Goal: Information Seeking & Learning: Compare options

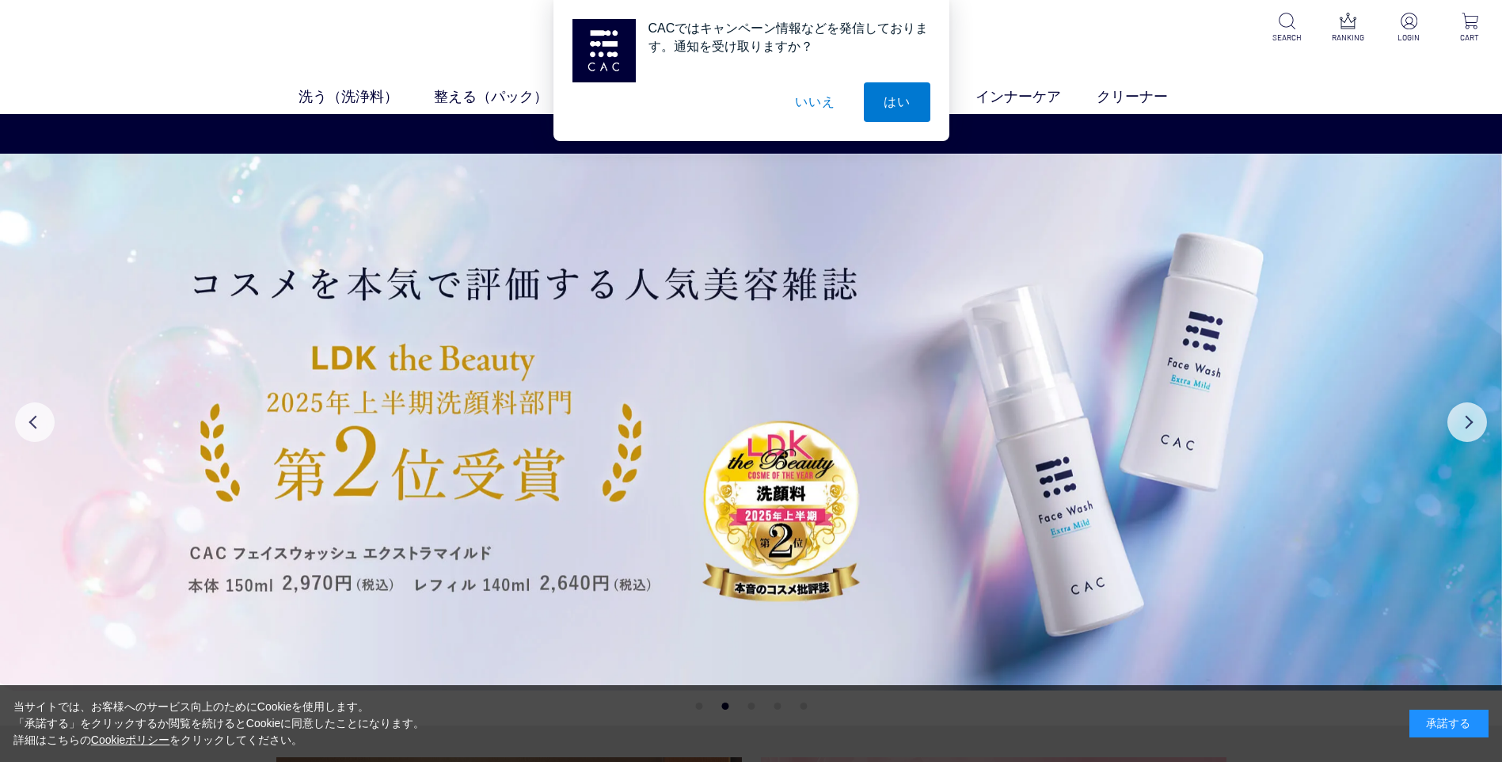
click at [820, 98] on button "いいえ" at bounding box center [814, 102] width 79 height 40
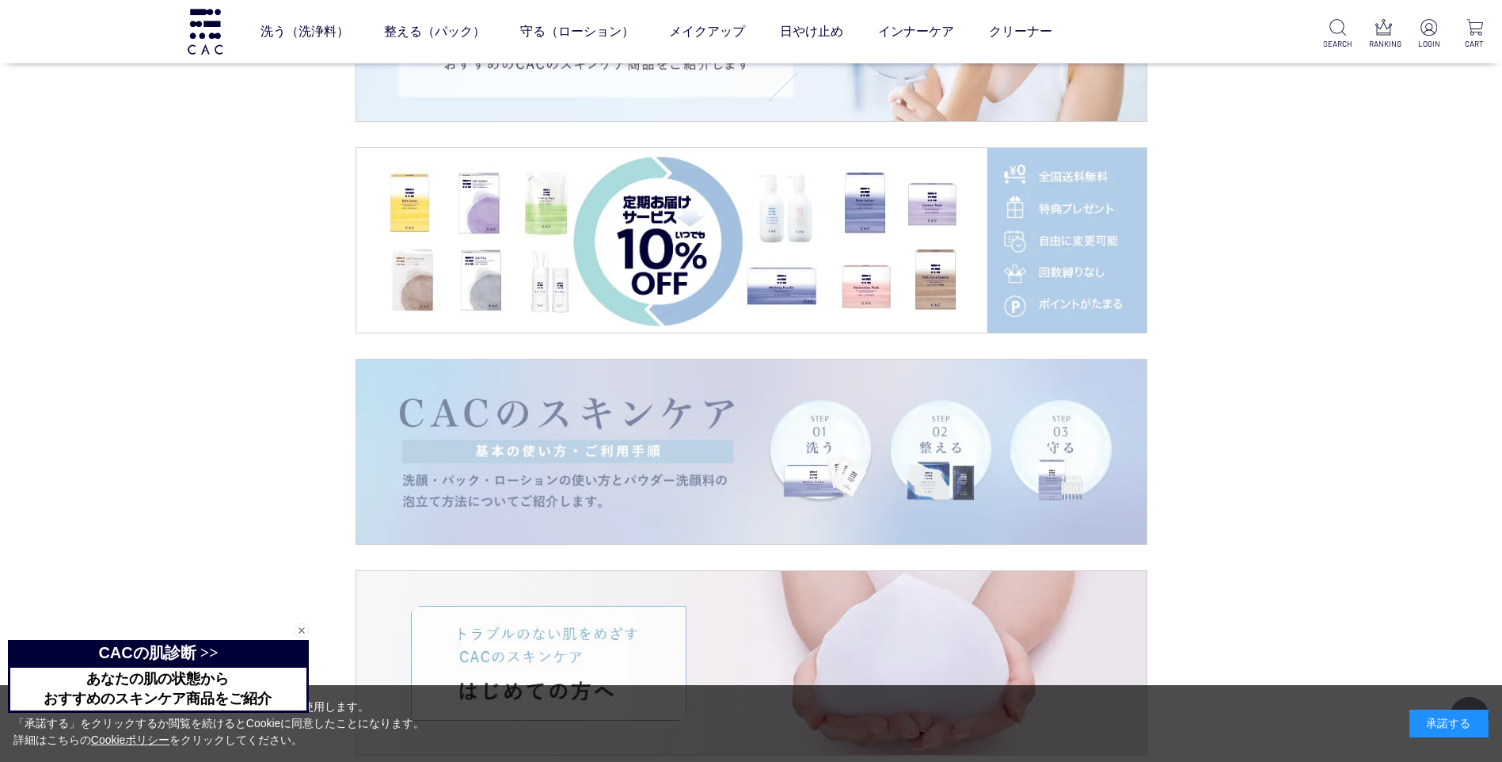
scroll to position [2772, 0]
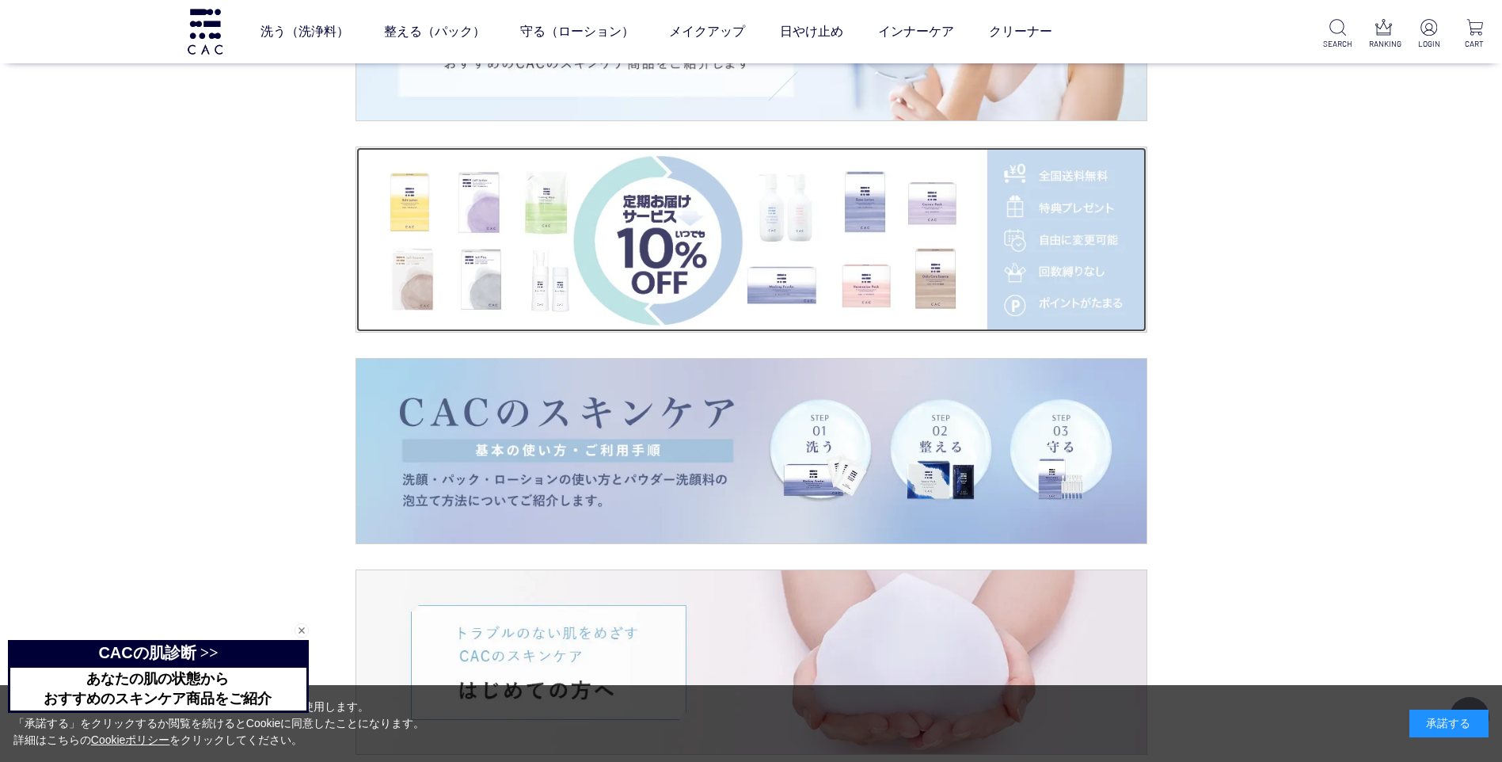
click at [714, 253] on img at bounding box center [751, 239] width 790 height 185
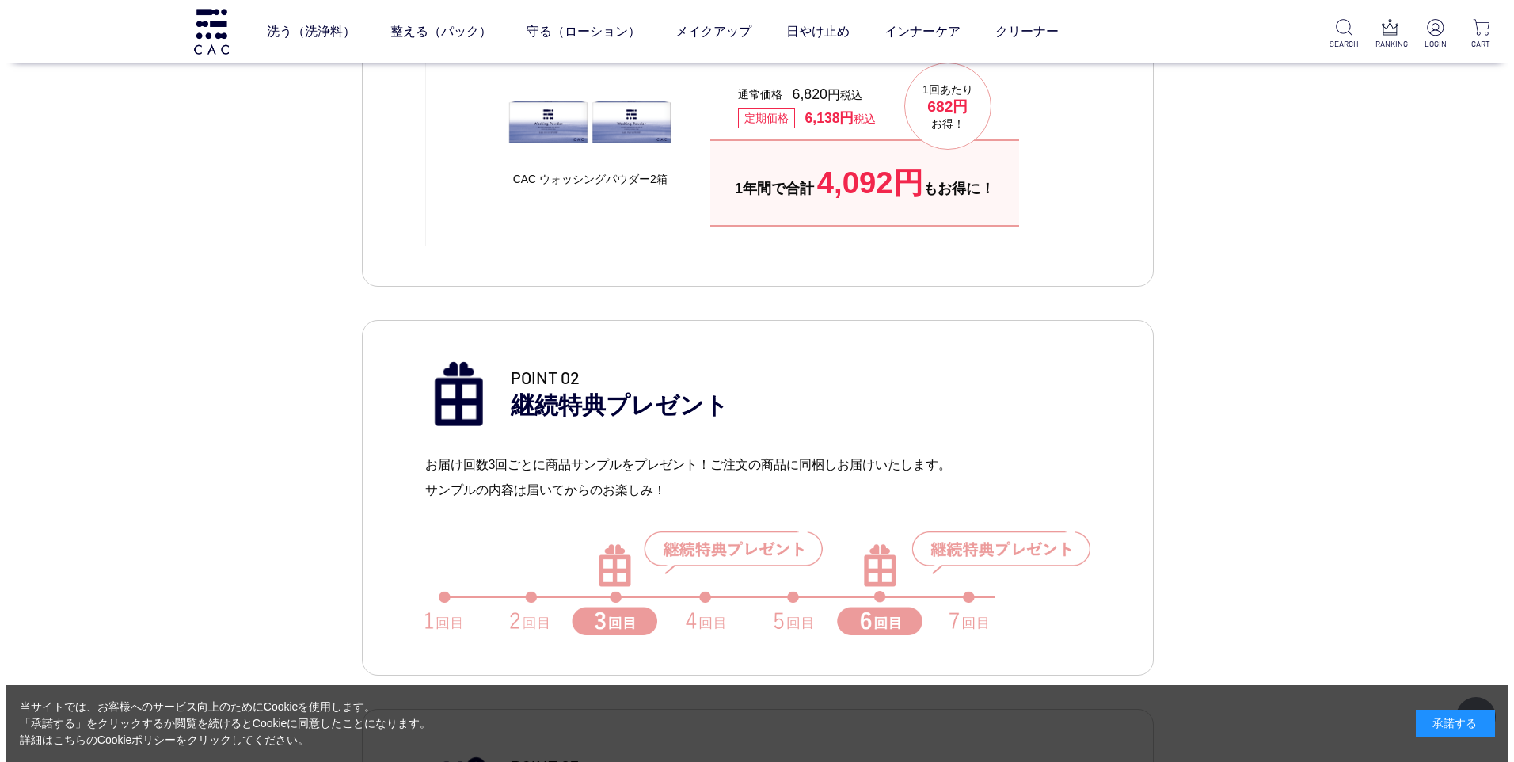
scroll to position [871, 0]
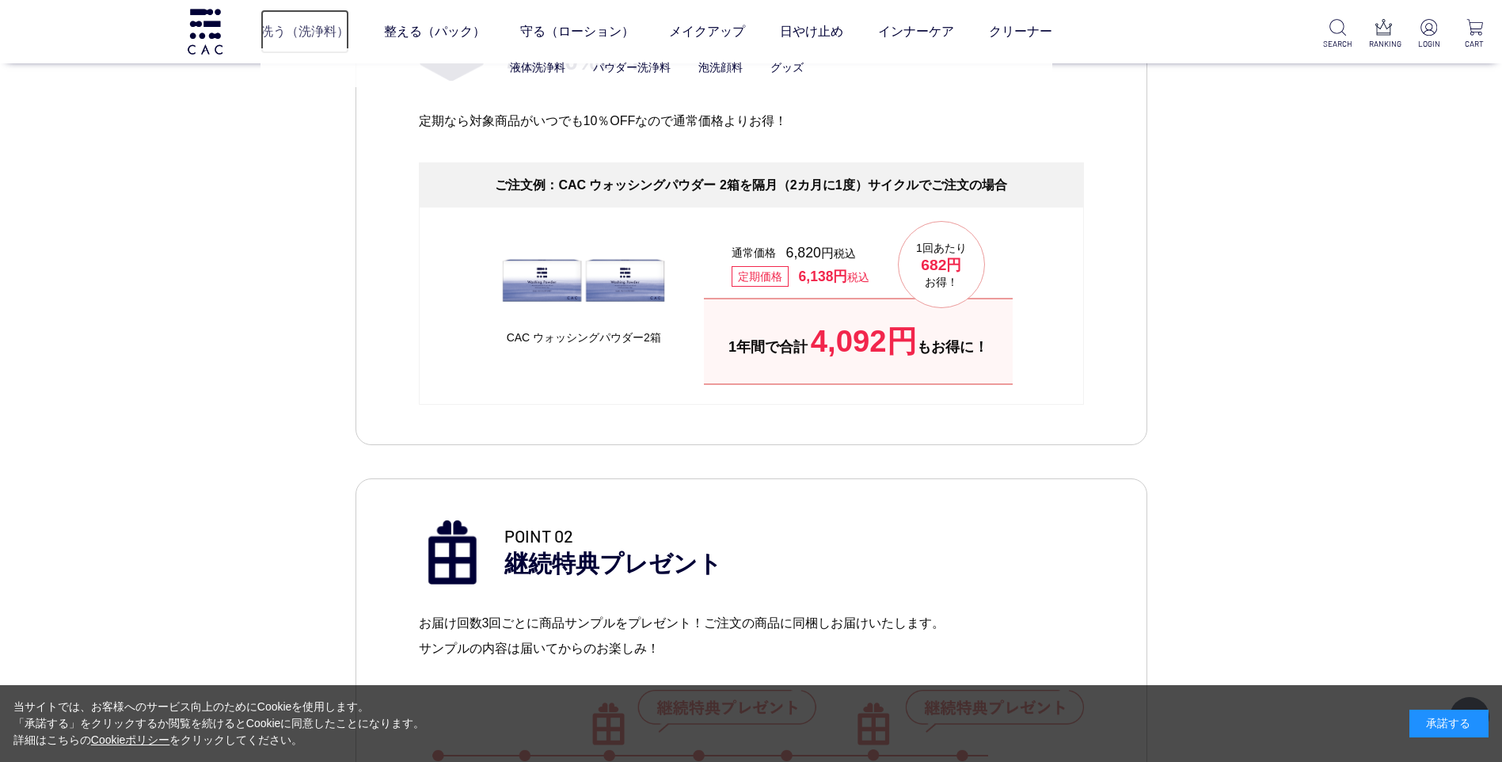
click at [314, 30] on link "洗う（洗浄料）" at bounding box center [305, 32] width 89 height 44
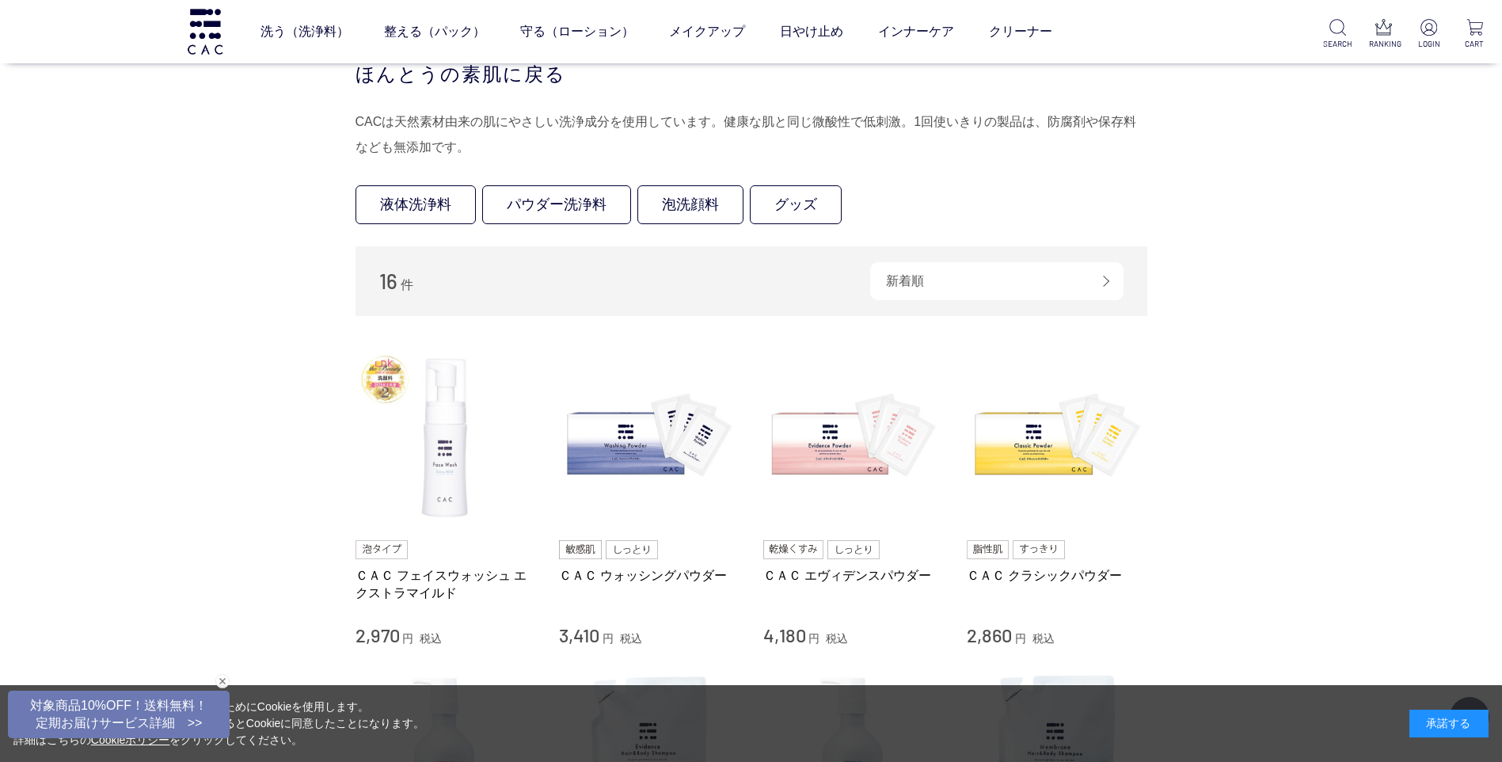
scroll to position [158, 0]
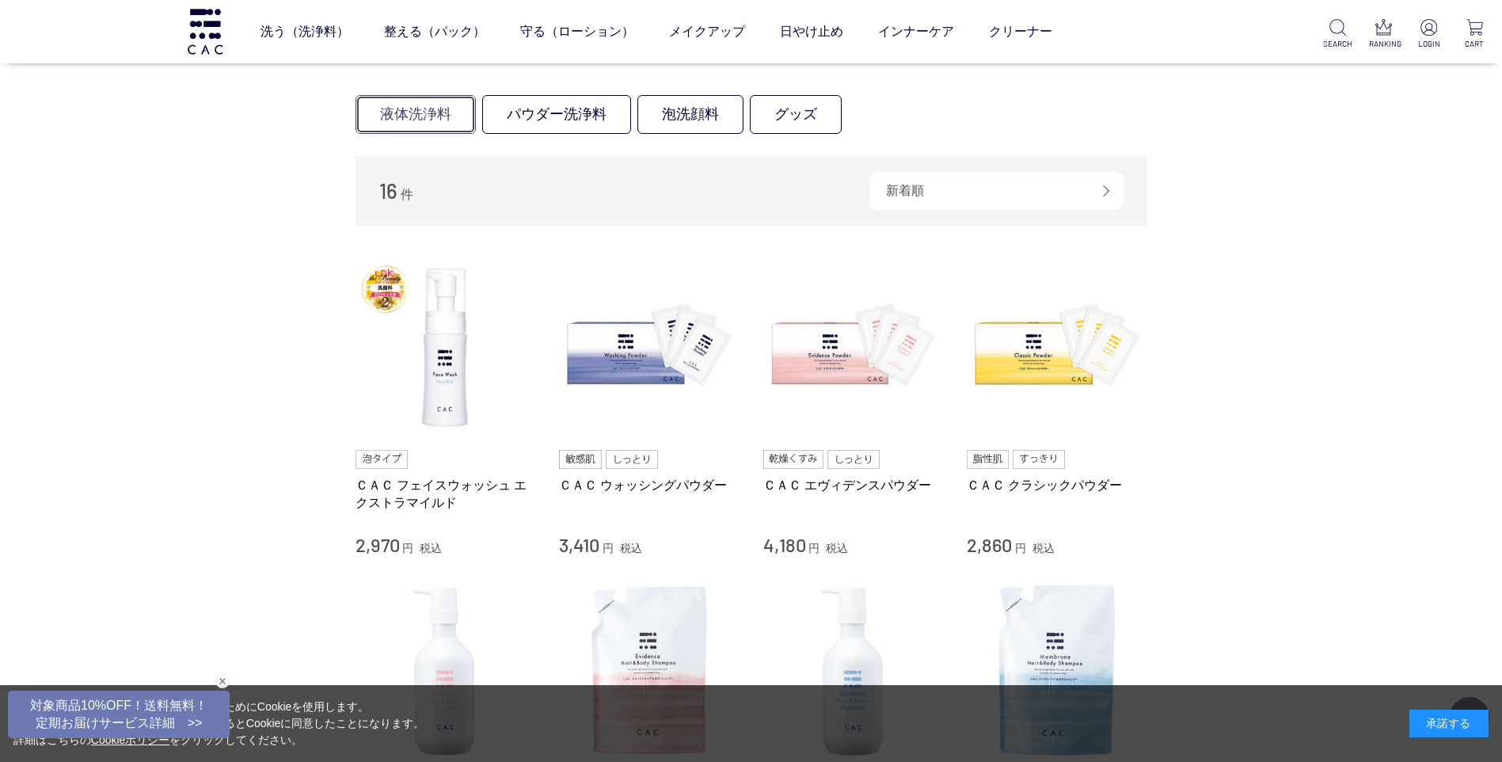
click at [398, 116] on link "液体洗浄料" at bounding box center [416, 114] width 120 height 39
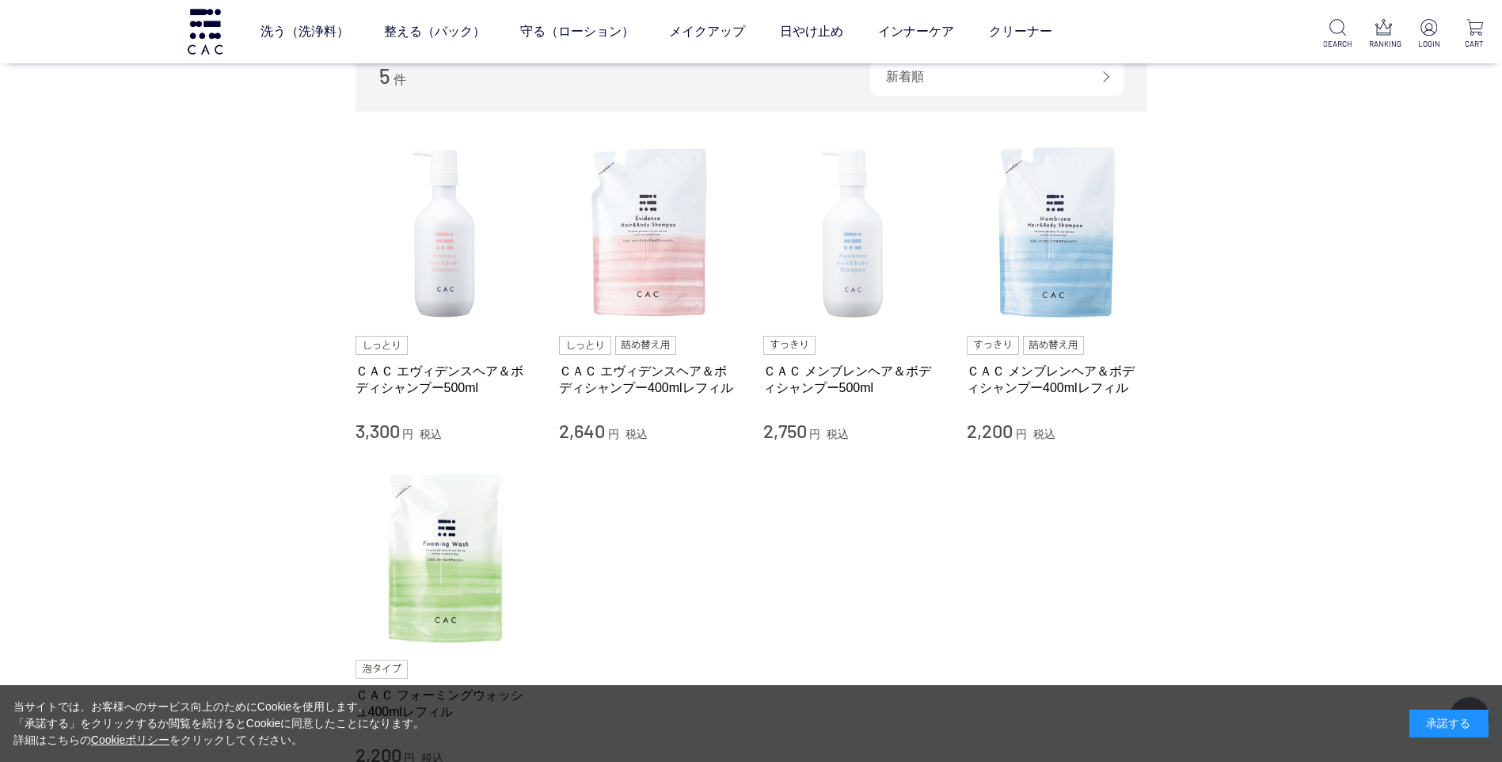
scroll to position [158, 0]
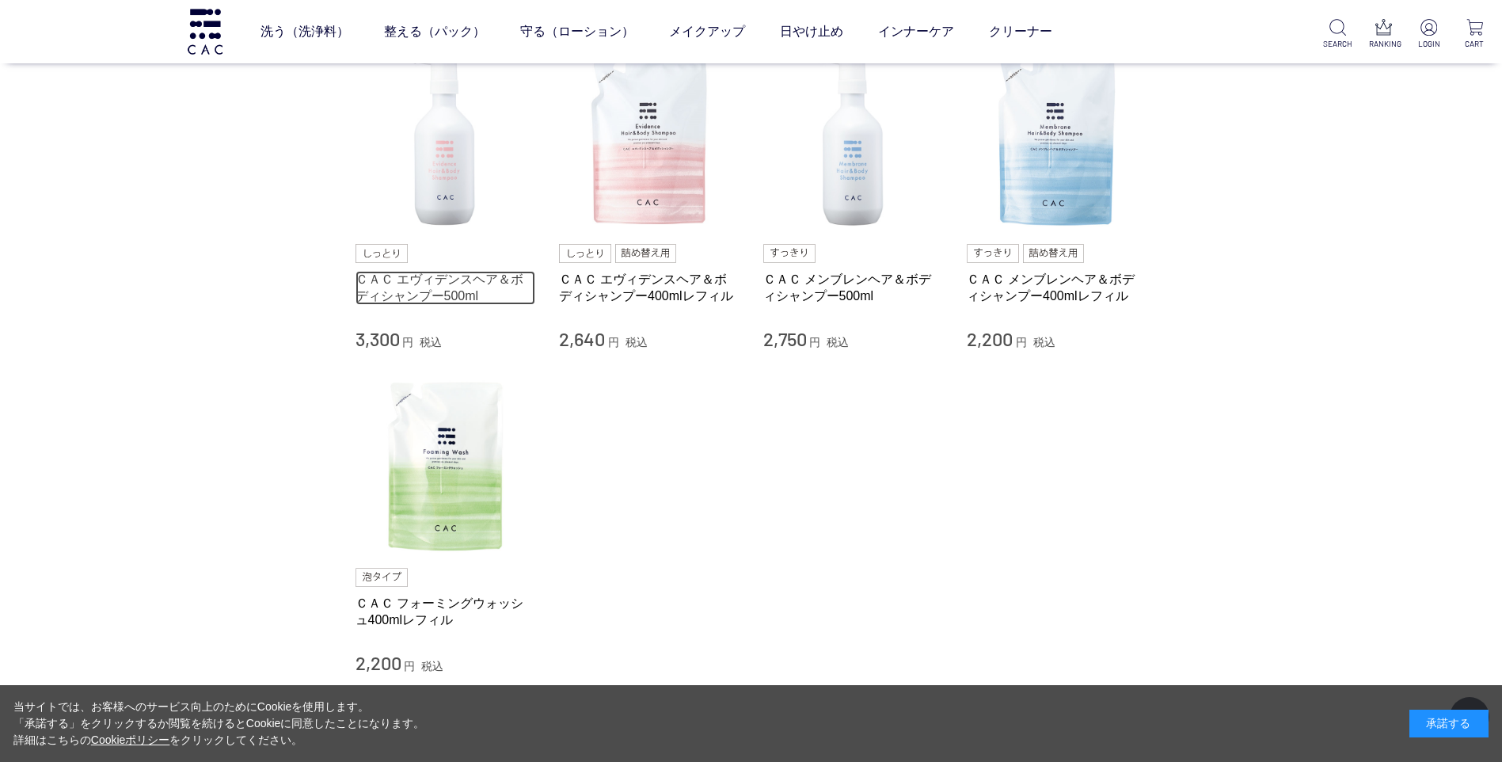
click at [390, 284] on link "ＣＡＣ エヴィデンスヘア＆ボディシャンプー500ml" at bounding box center [446, 288] width 181 height 34
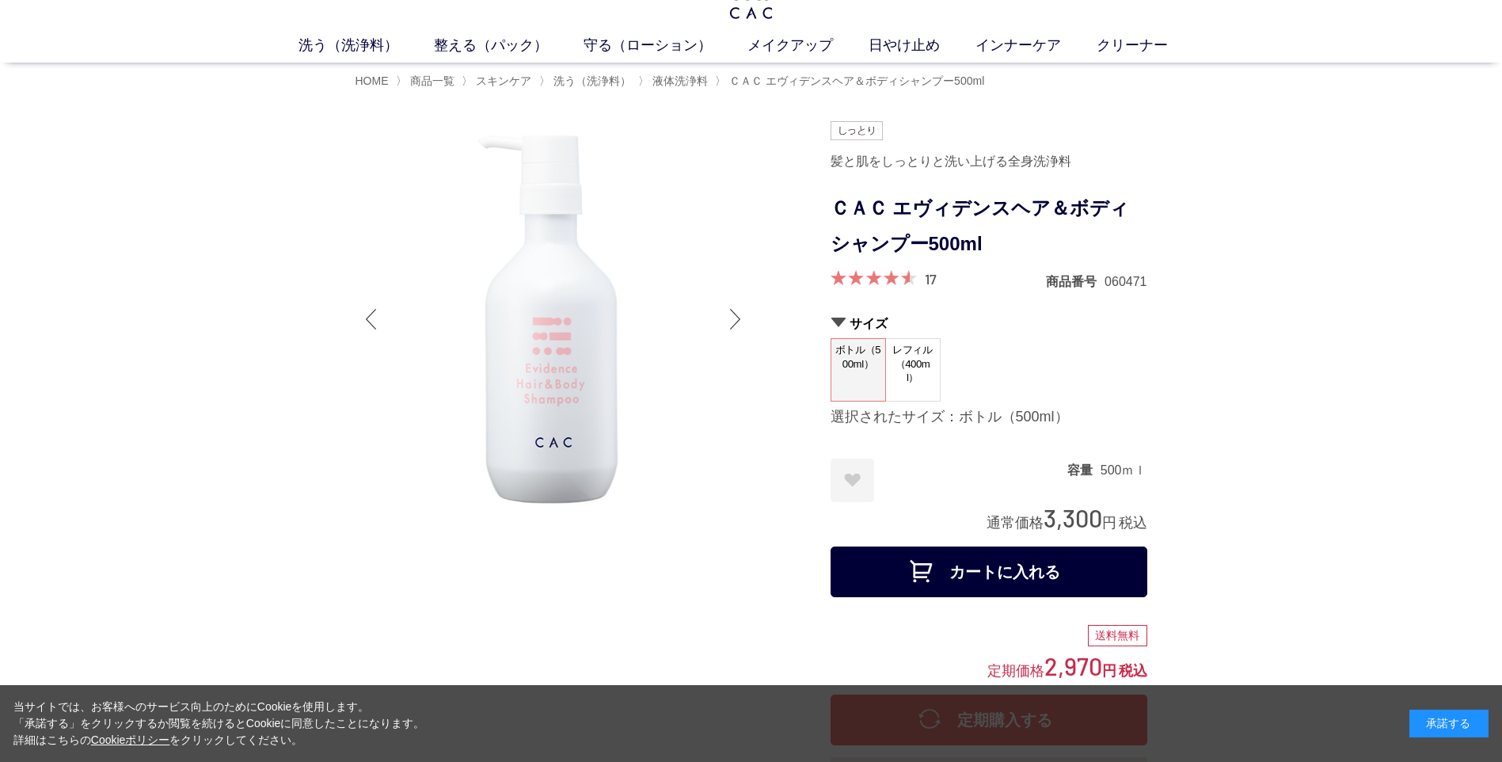
scroll to position [79, 0]
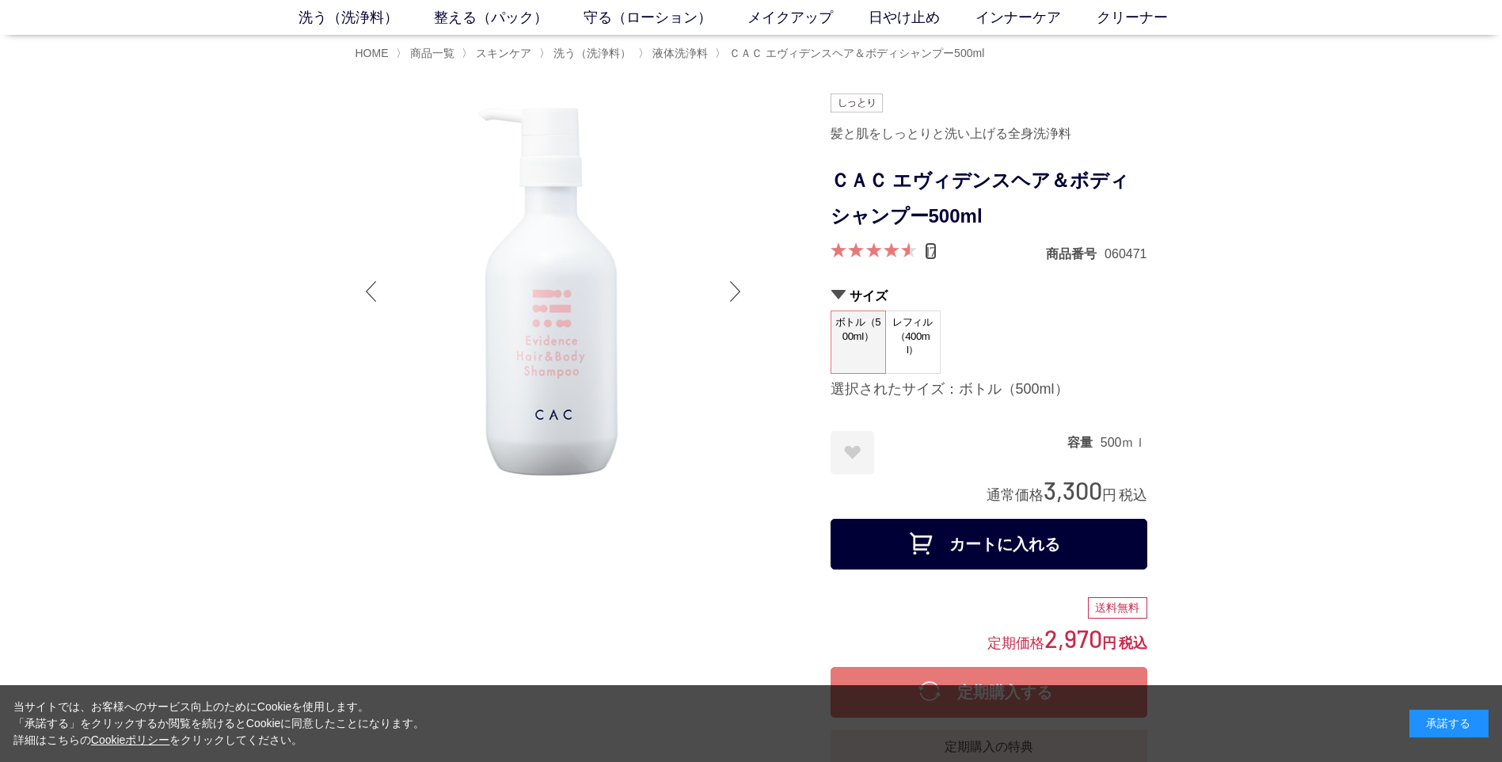
click at [929, 249] on link "17" at bounding box center [931, 250] width 12 height 17
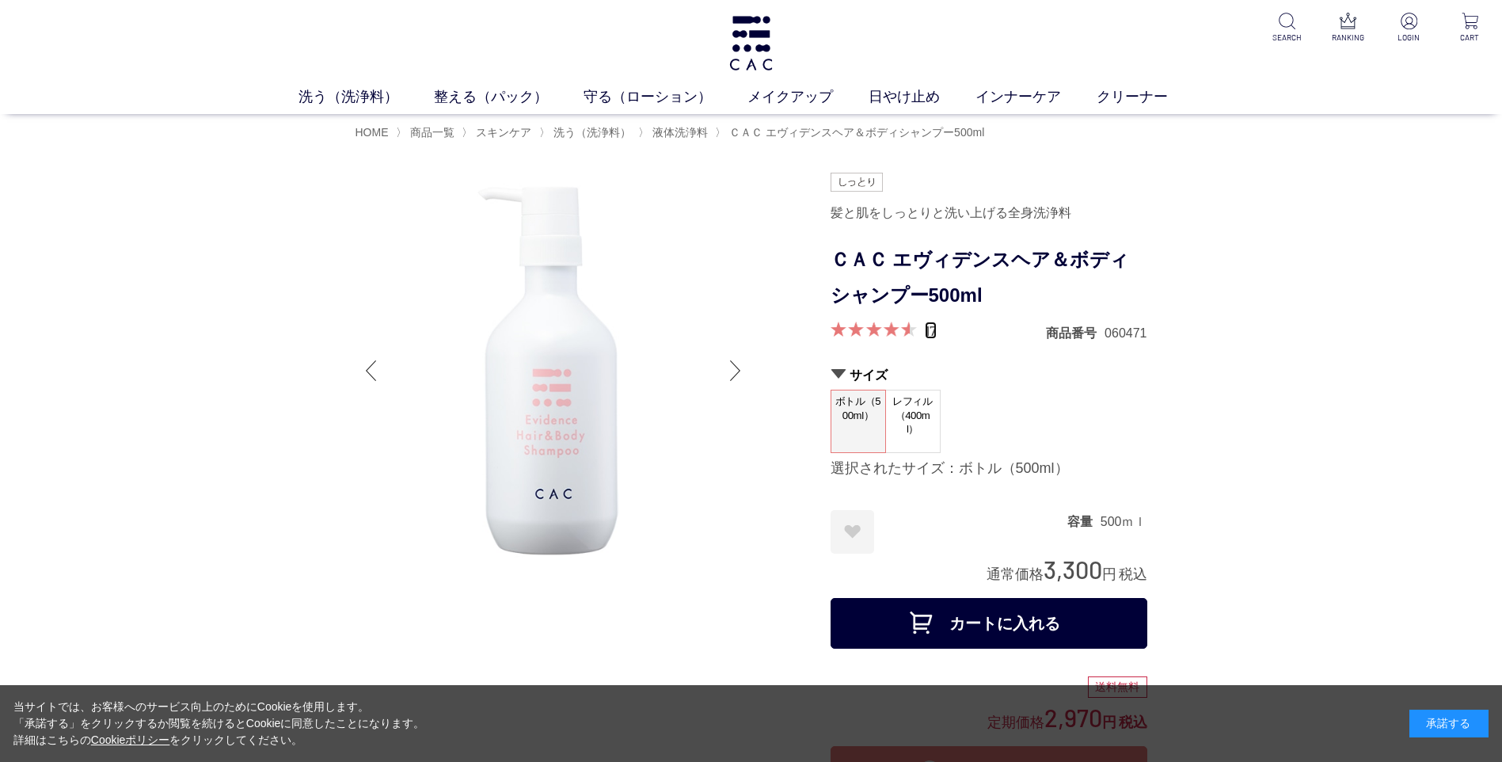
click at [933, 329] on link "17" at bounding box center [931, 330] width 12 height 17
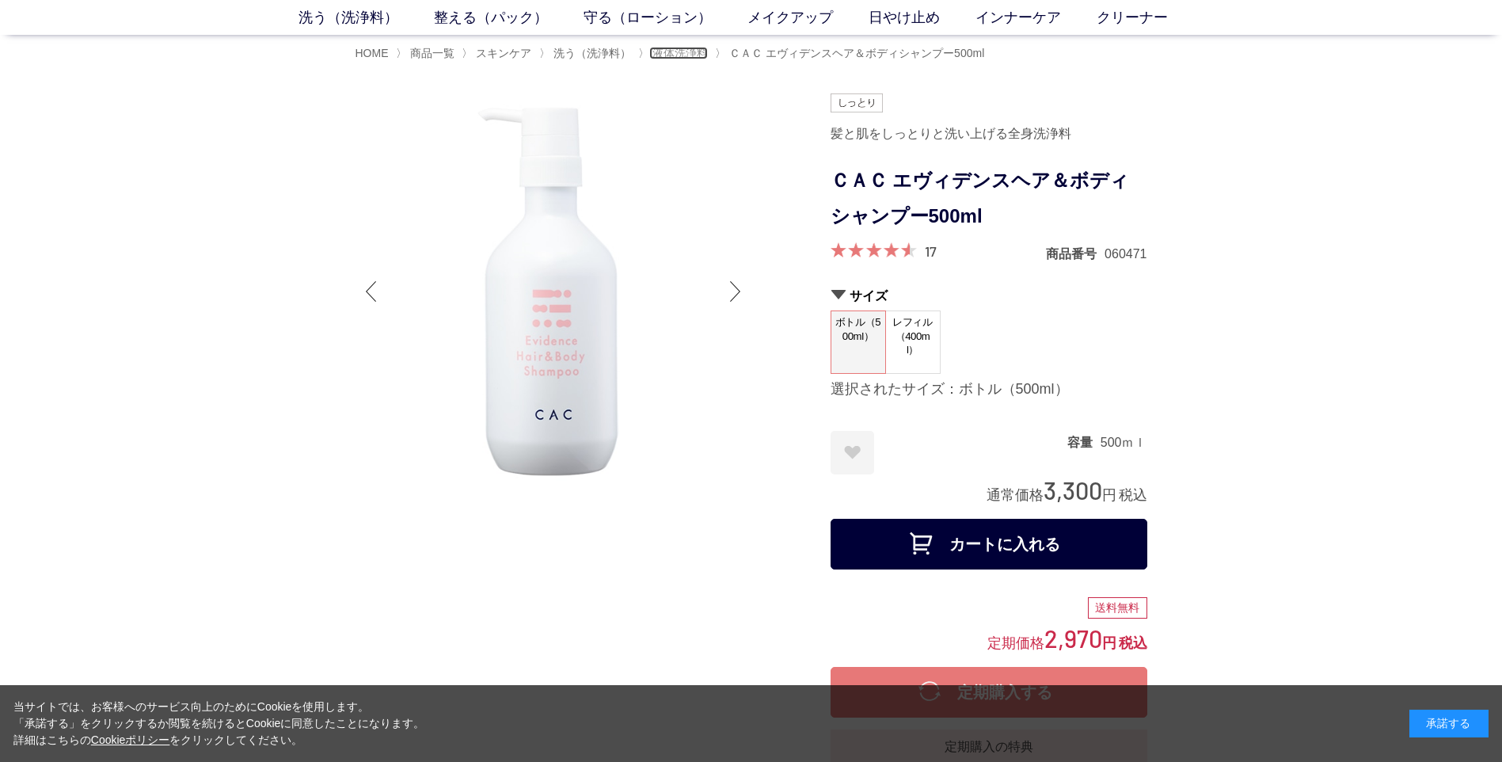
click at [686, 56] on span "液体洗浄料" at bounding box center [680, 53] width 55 height 13
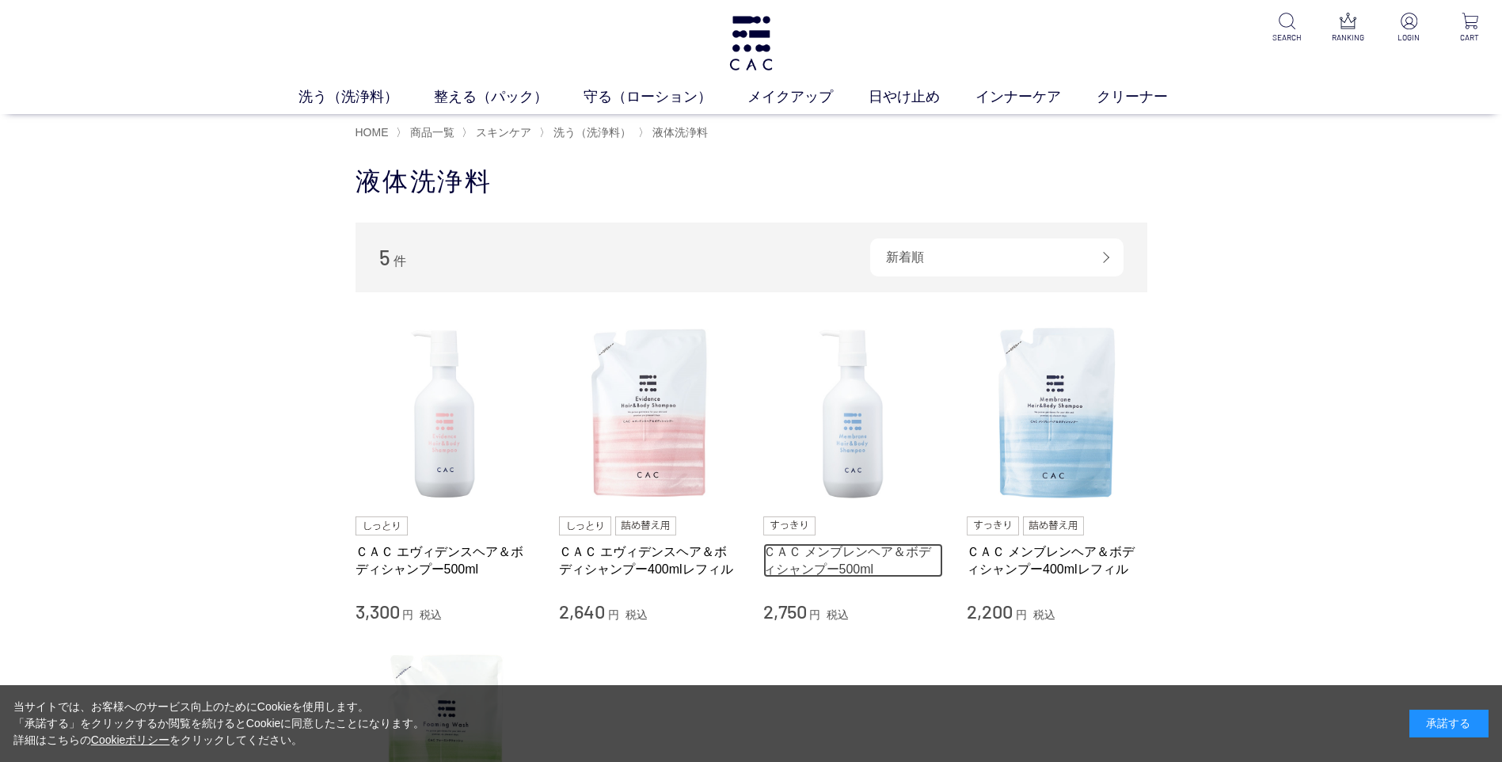
click at [843, 546] on link "ＣＡＣ メンブレンヘア＆ボディシャンプー500ml" at bounding box center [854, 560] width 181 height 34
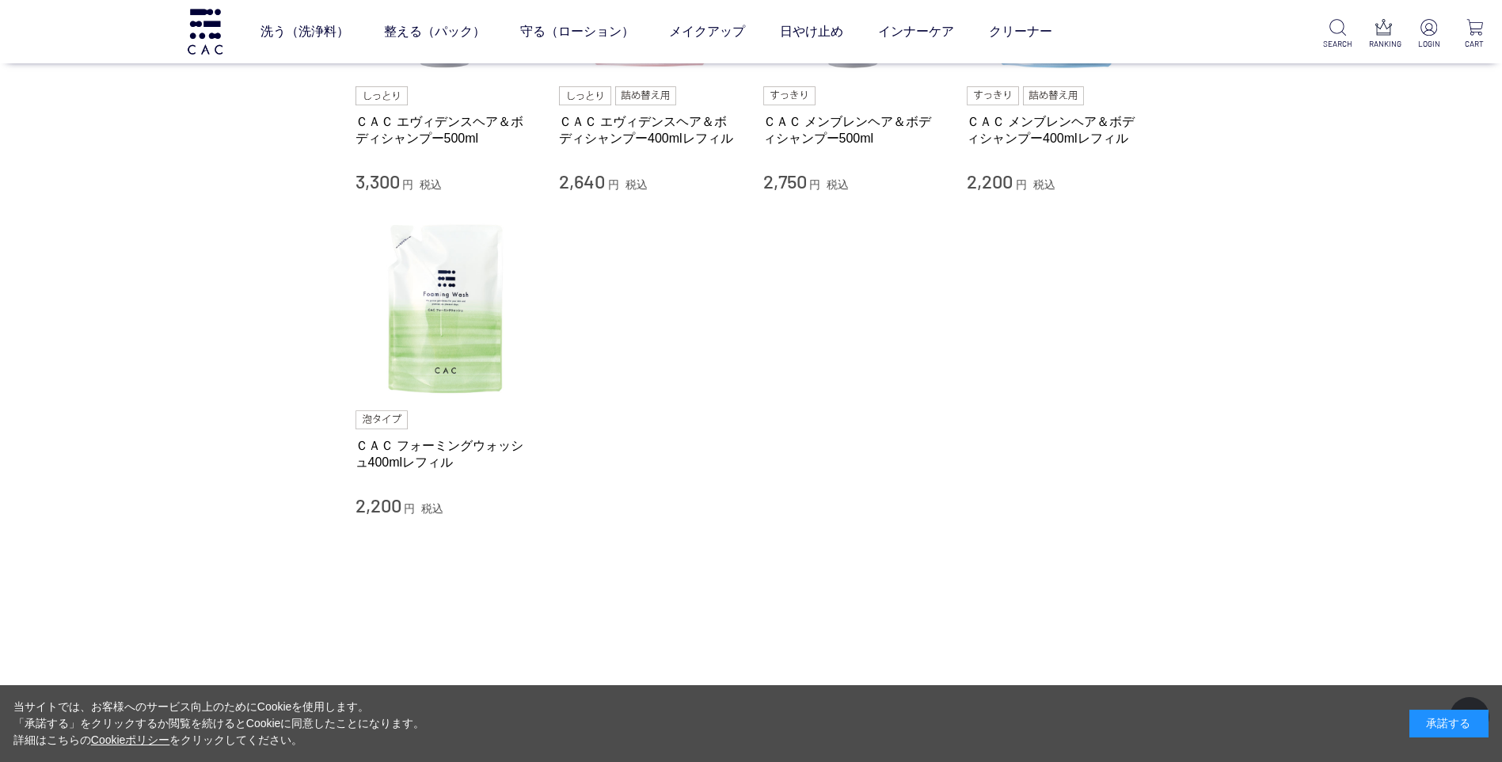
scroll to position [317, 0]
click at [406, 443] on link "ＣＡＣ フォーミングウォッシュ400mlレフィル" at bounding box center [446, 453] width 181 height 34
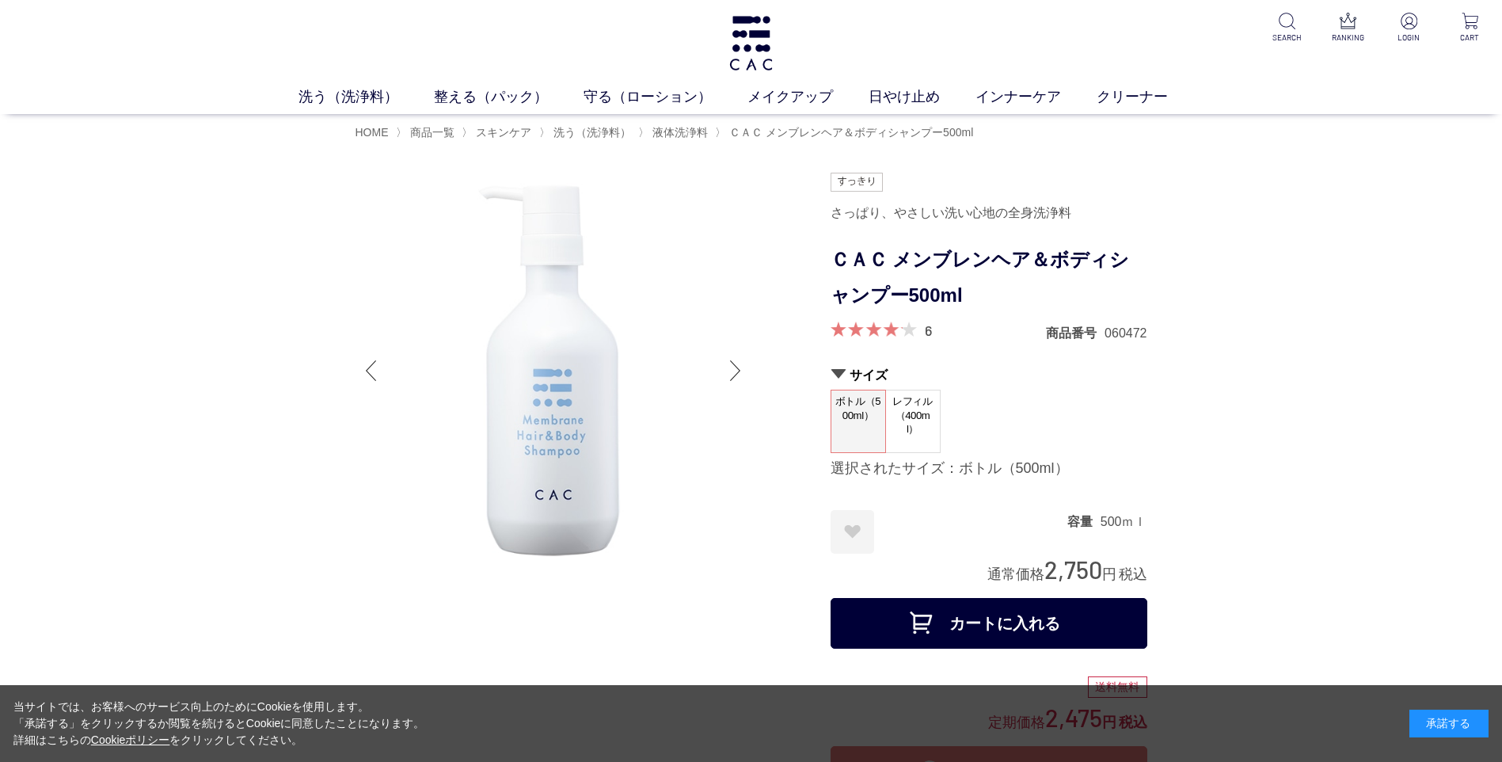
click at [922, 328] on div "6" at bounding box center [881, 331] width 101 height 19
click at [927, 328] on link "6" at bounding box center [928, 330] width 7 height 17
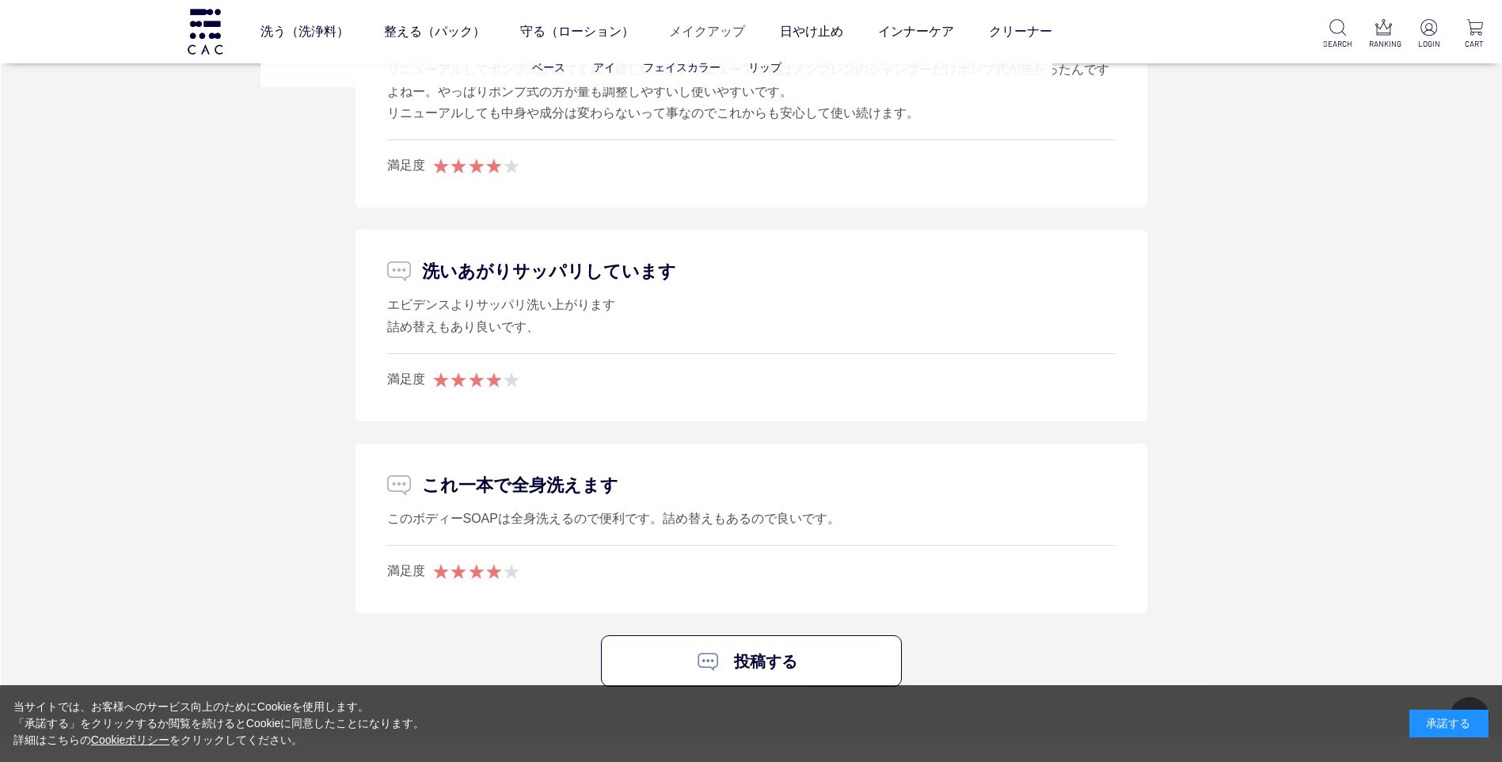
scroll to position [3124, 0]
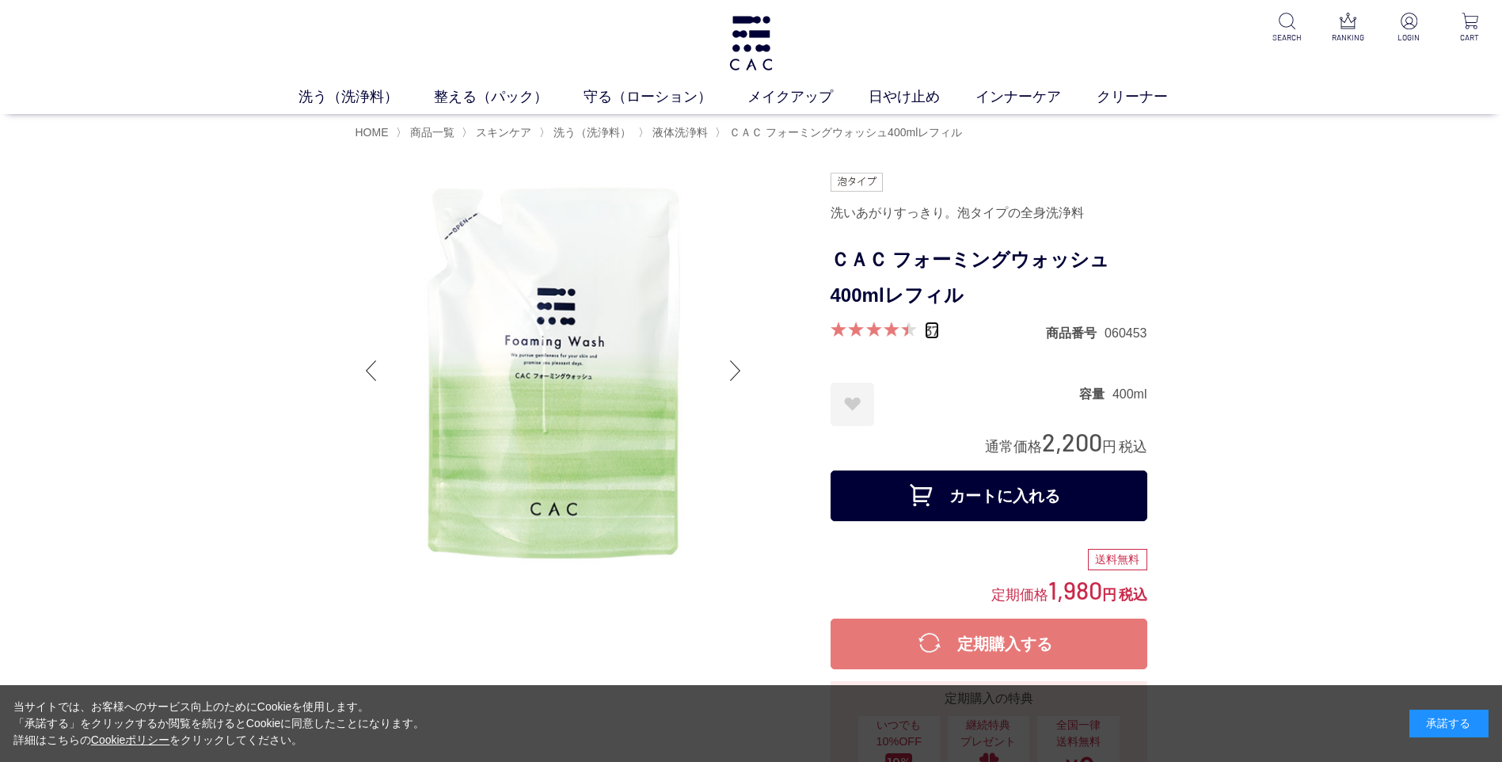
click at [932, 331] on link "37" at bounding box center [932, 330] width 14 height 17
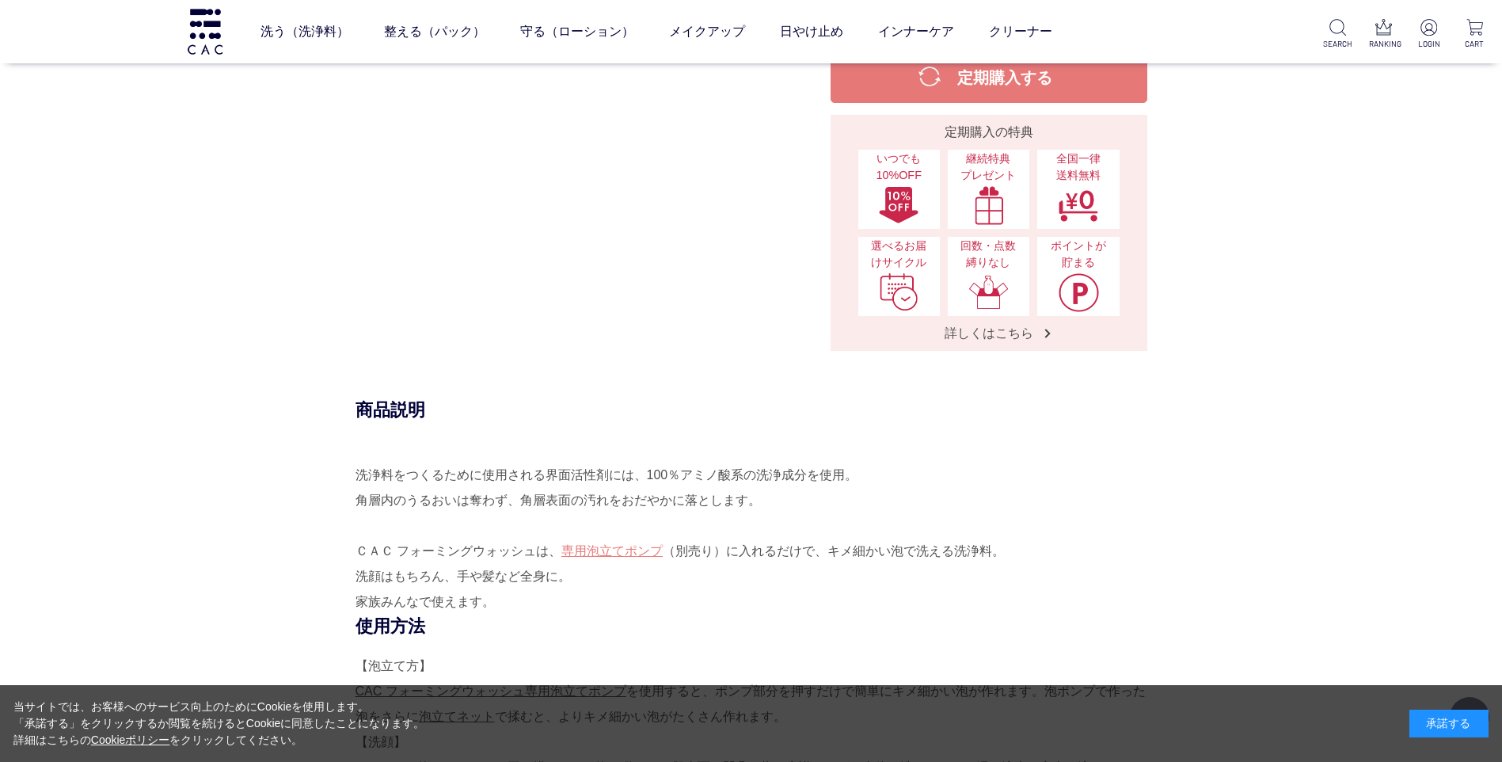
scroll to position [634, 0]
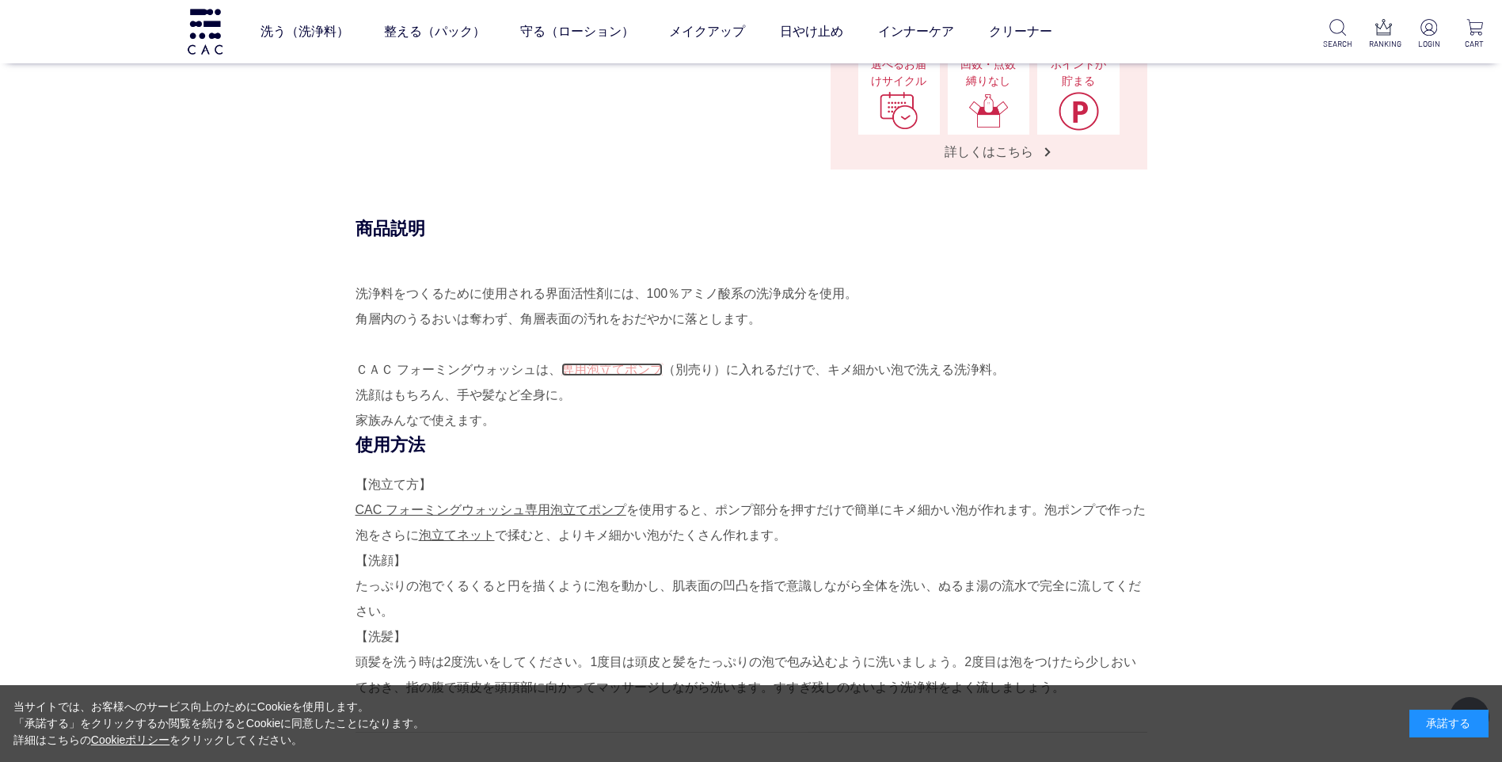
click at [596, 371] on link "専用泡立てポンプ" at bounding box center [612, 369] width 101 height 13
click at [627, 369] on link "専用泡立てポンプ" at bounding box center [612, 369] width 101 height 13
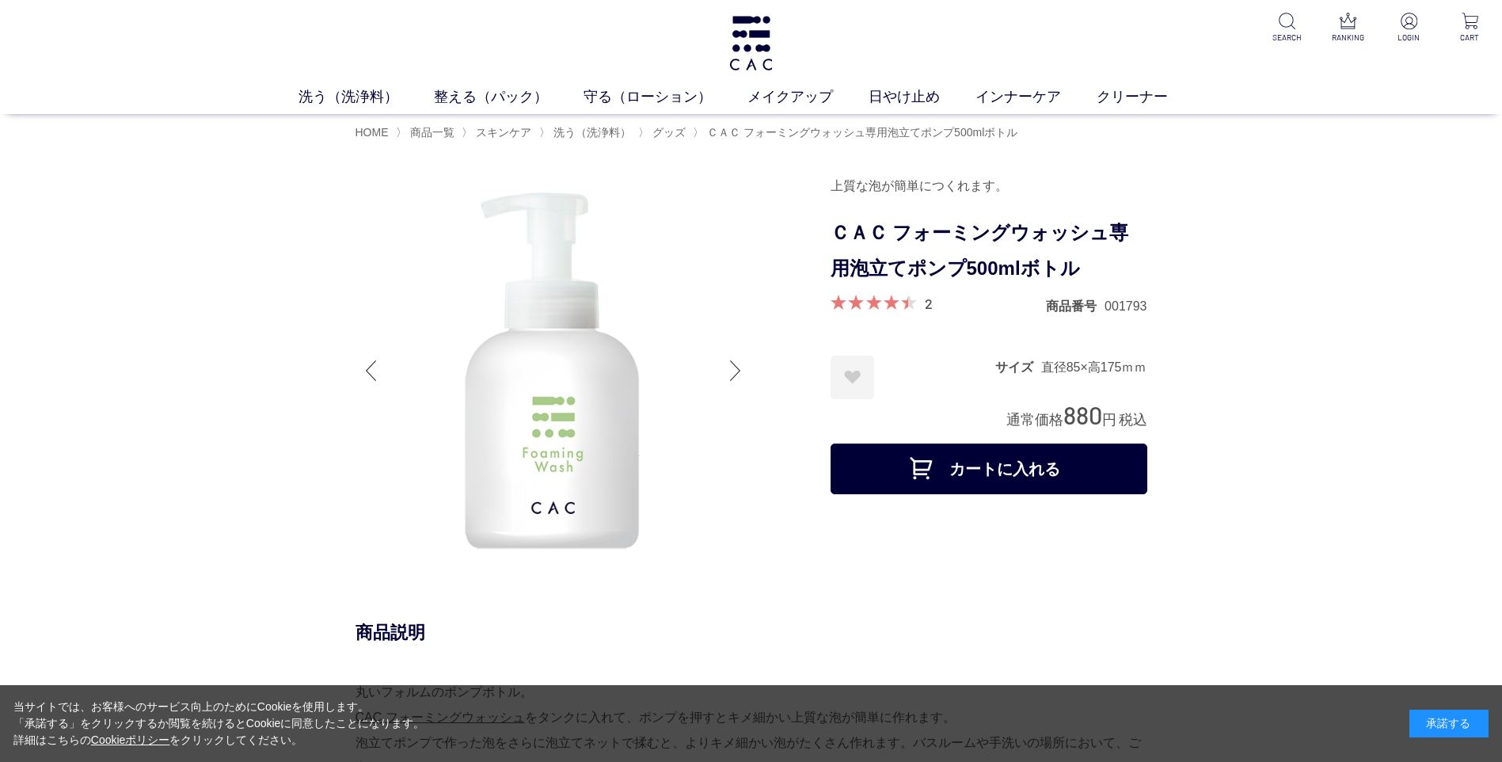
click at [725, 363] on div at bounding box center [736, 370] width 32 height 63
click at [738, 367] on div at bounding box center [736, 370] width 32 height 63
click at [737, 367] on div at bounding box center [736, 370] width 32 height 63
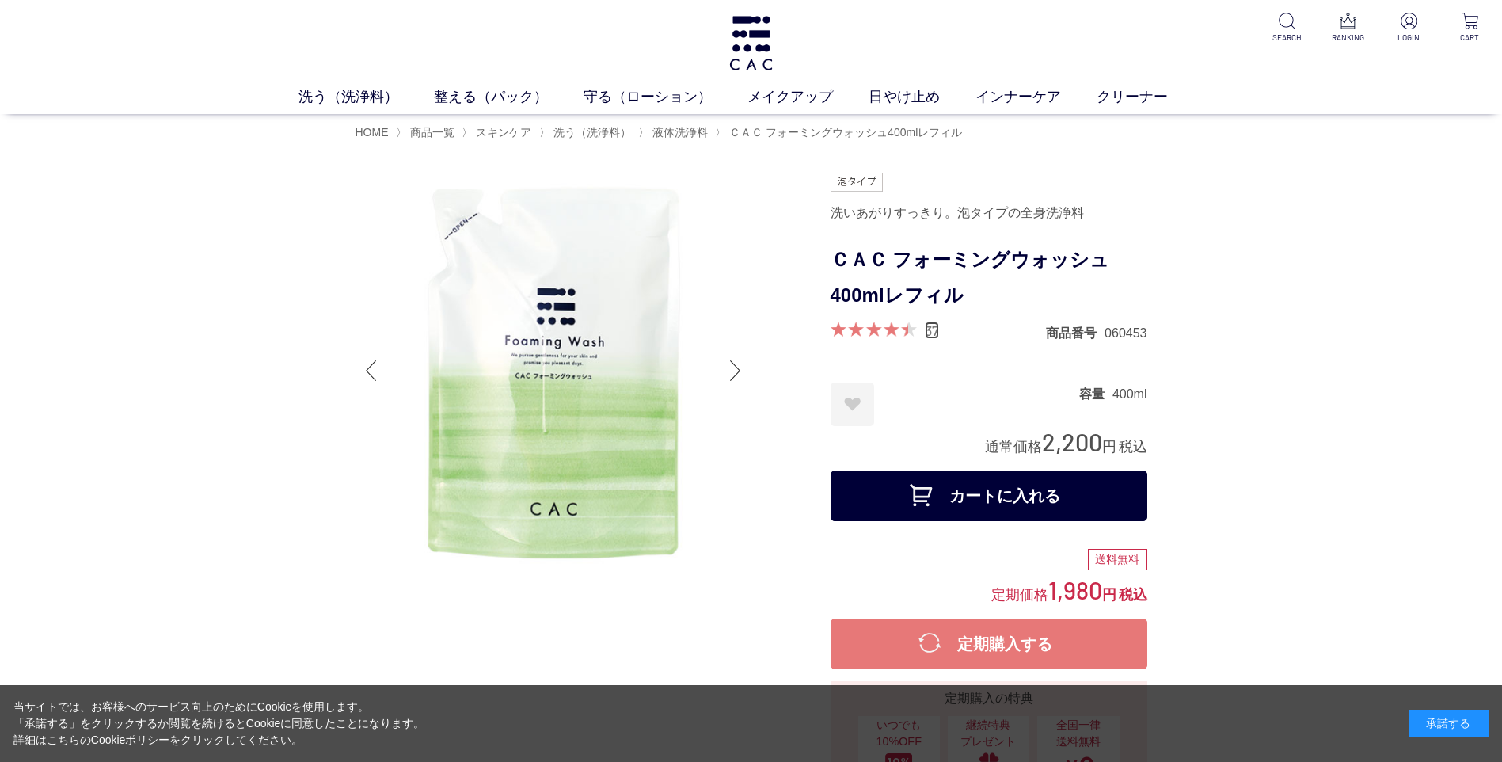
click at [931, 328] on link "37" at bounding box center [932, 330] width 14 height 17
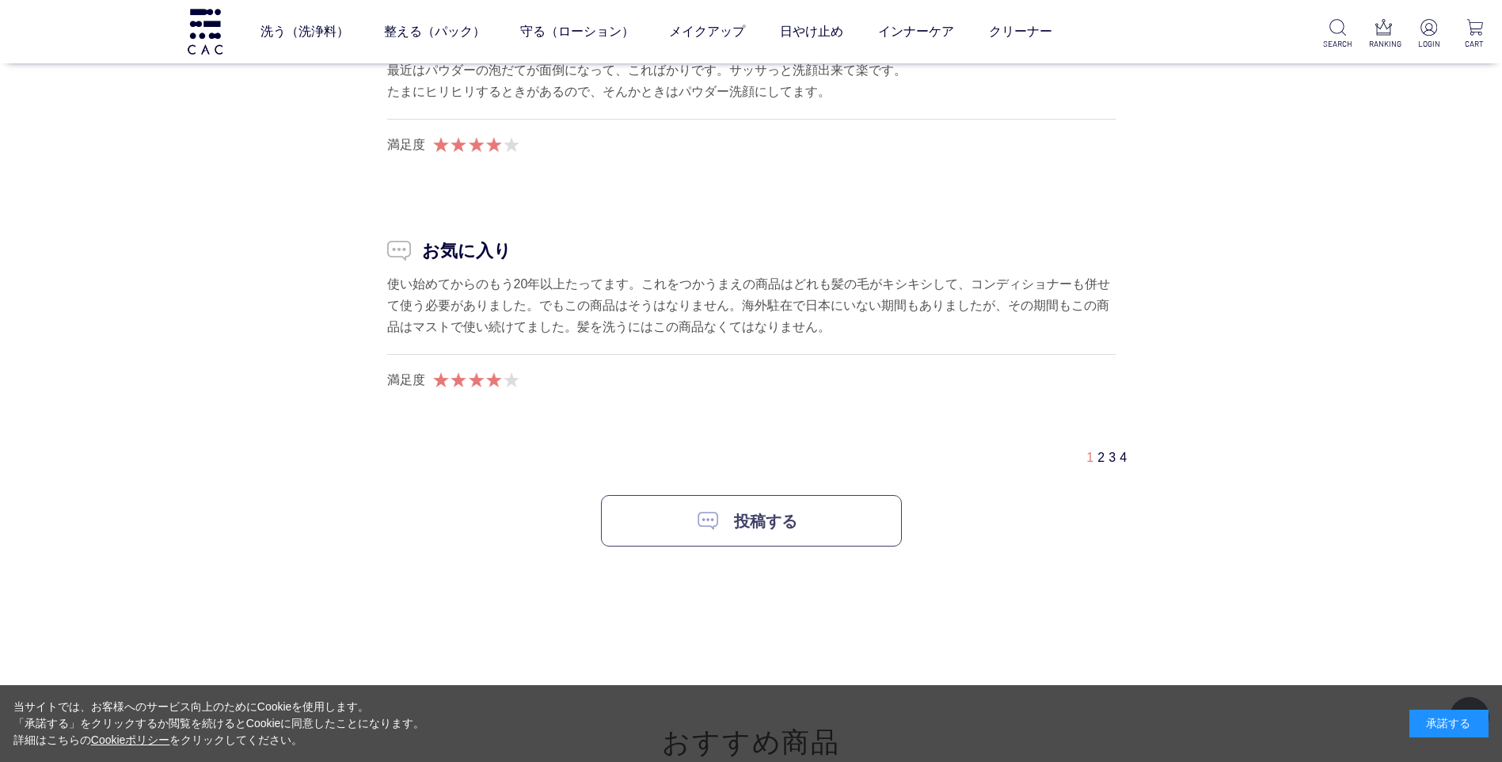
scroll to position [4217, 0]
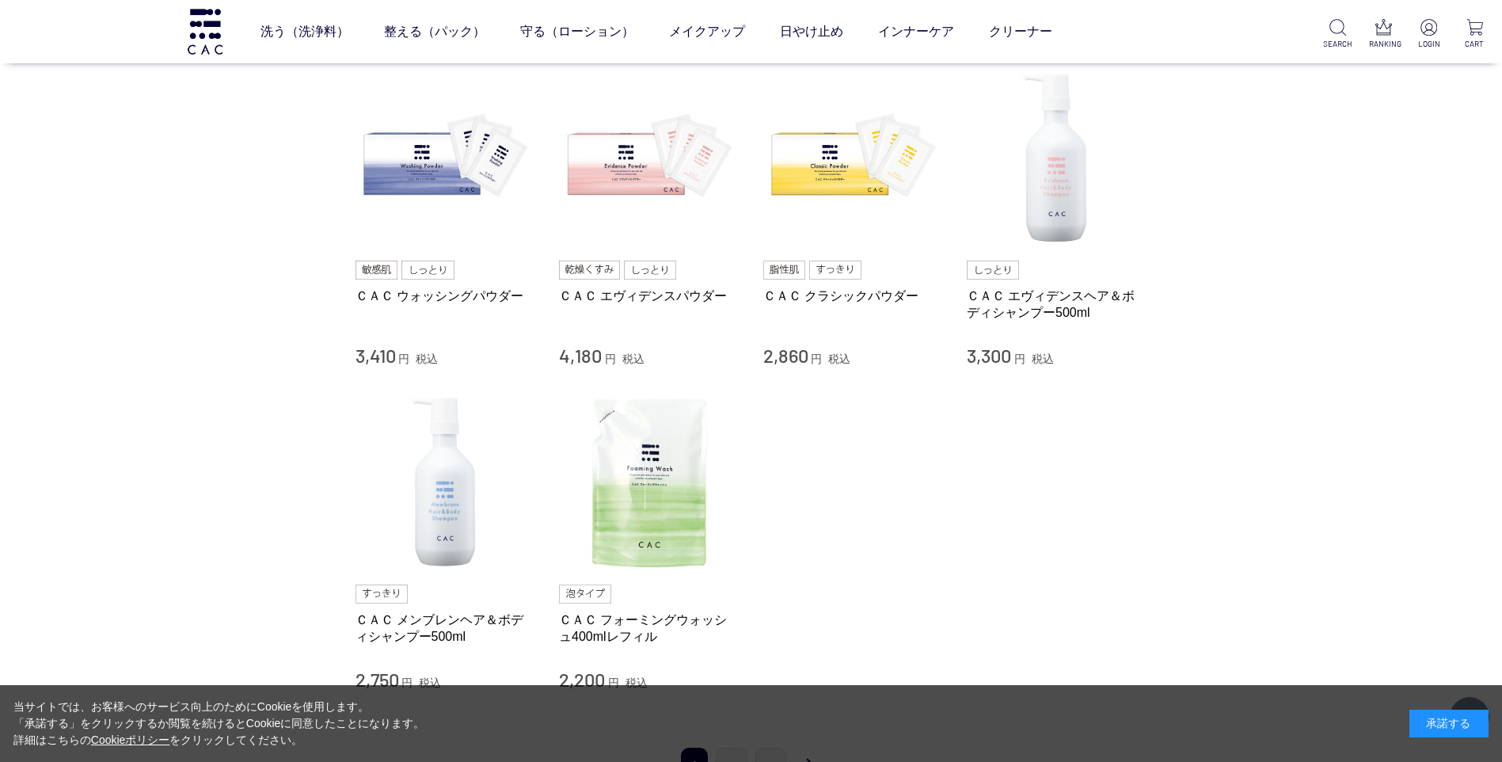
scroll to position [158, 0]
click at [1041, 293] on link "ＣＡＣ エヴィデンスヘア＆ボディシャンプー500ml" at bounding box center [1057, 304] width 181 height 34
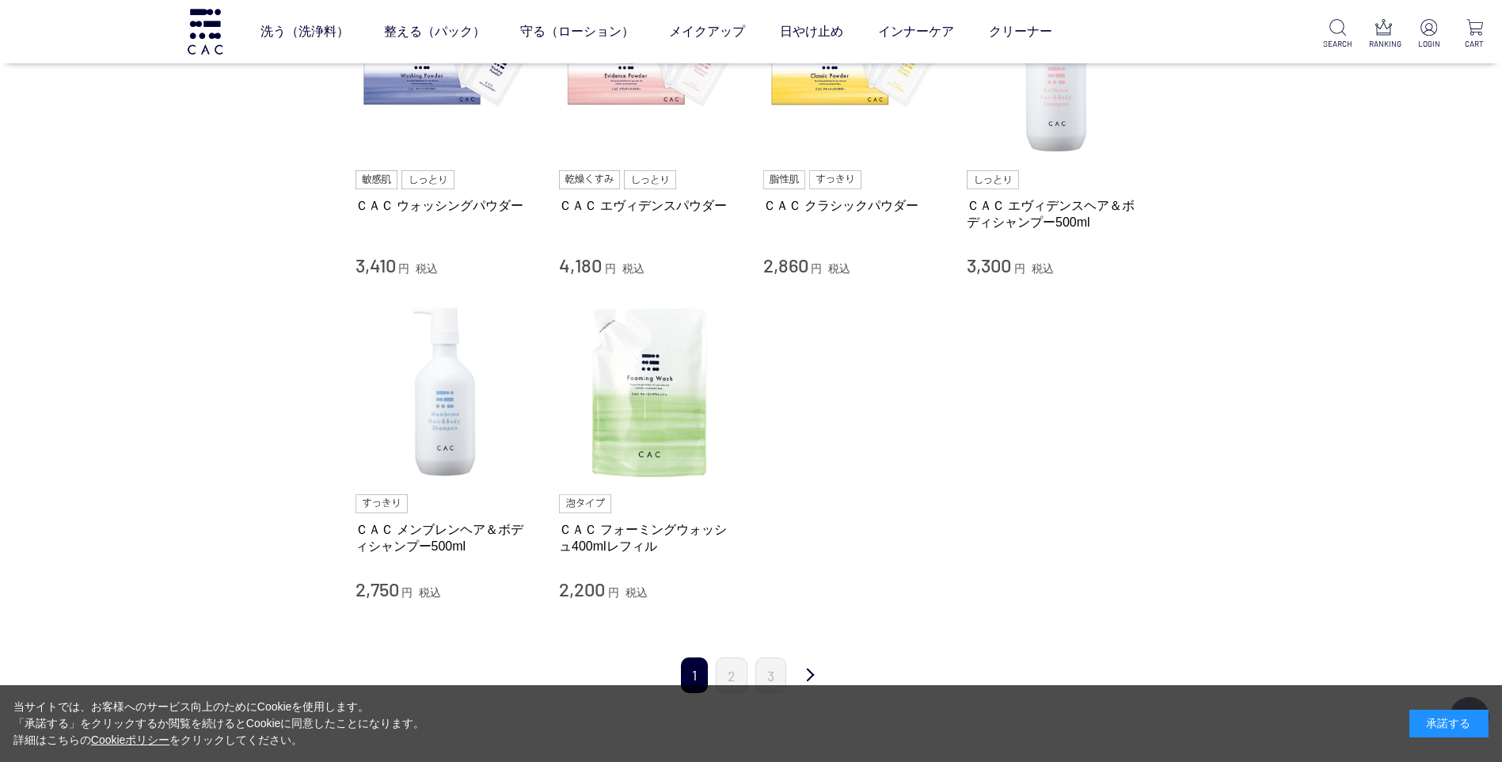
scroll to position [396, 0]
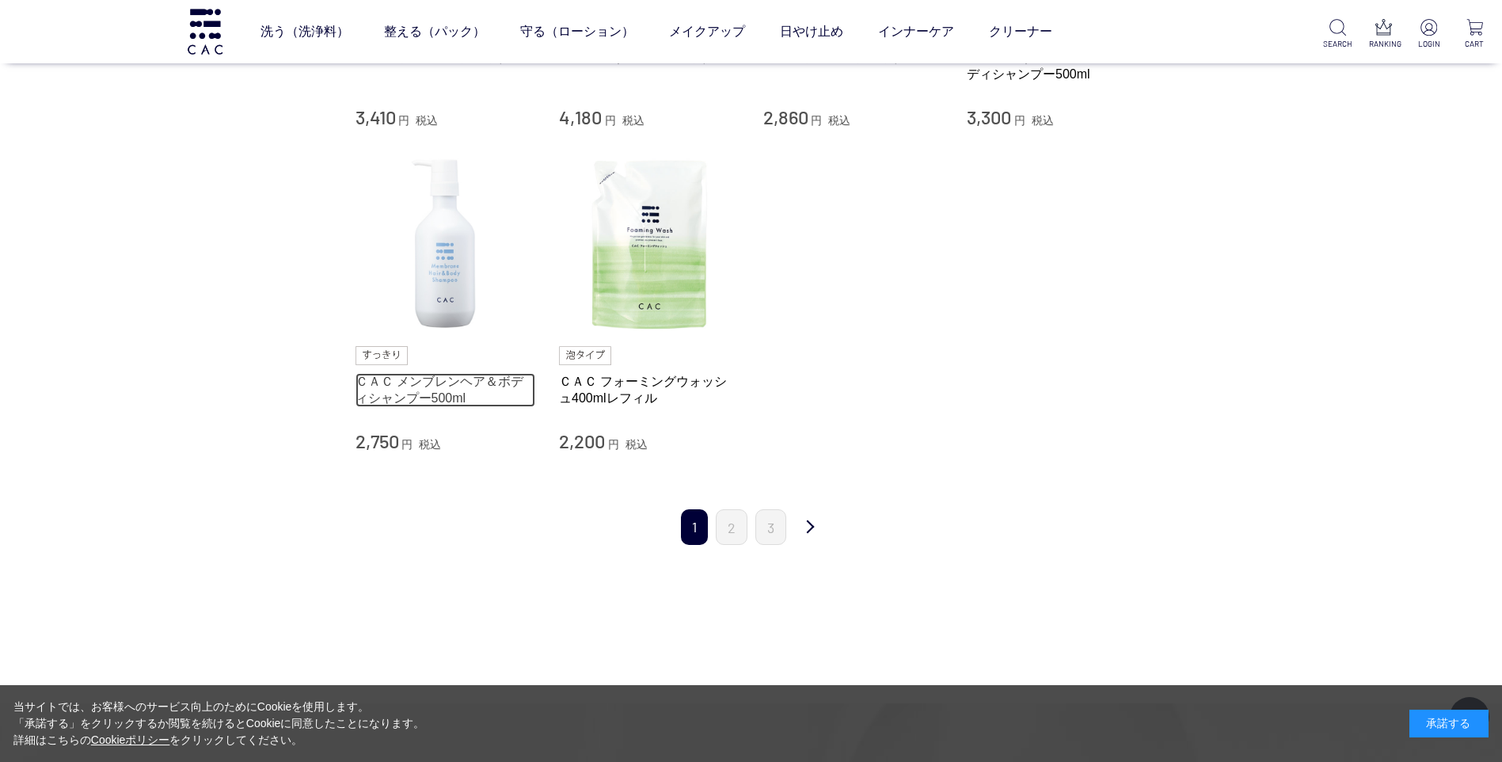
click at [483, 382] on link "ＣＡＣ メンブレンヘア＆ボディシャンプー500ml" at bounding box center [446, 390] width 181 height 34
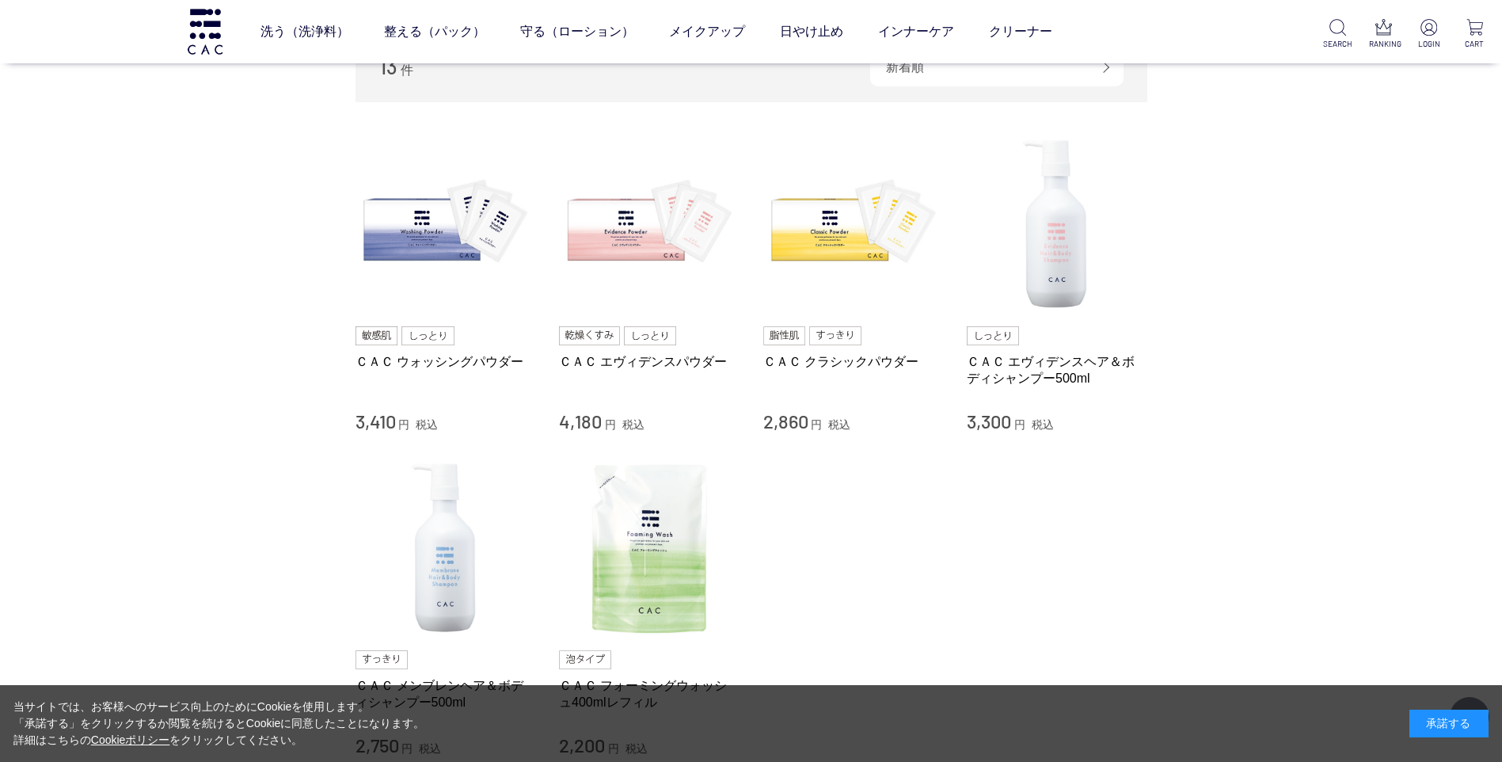
scroll to position [0, 0]
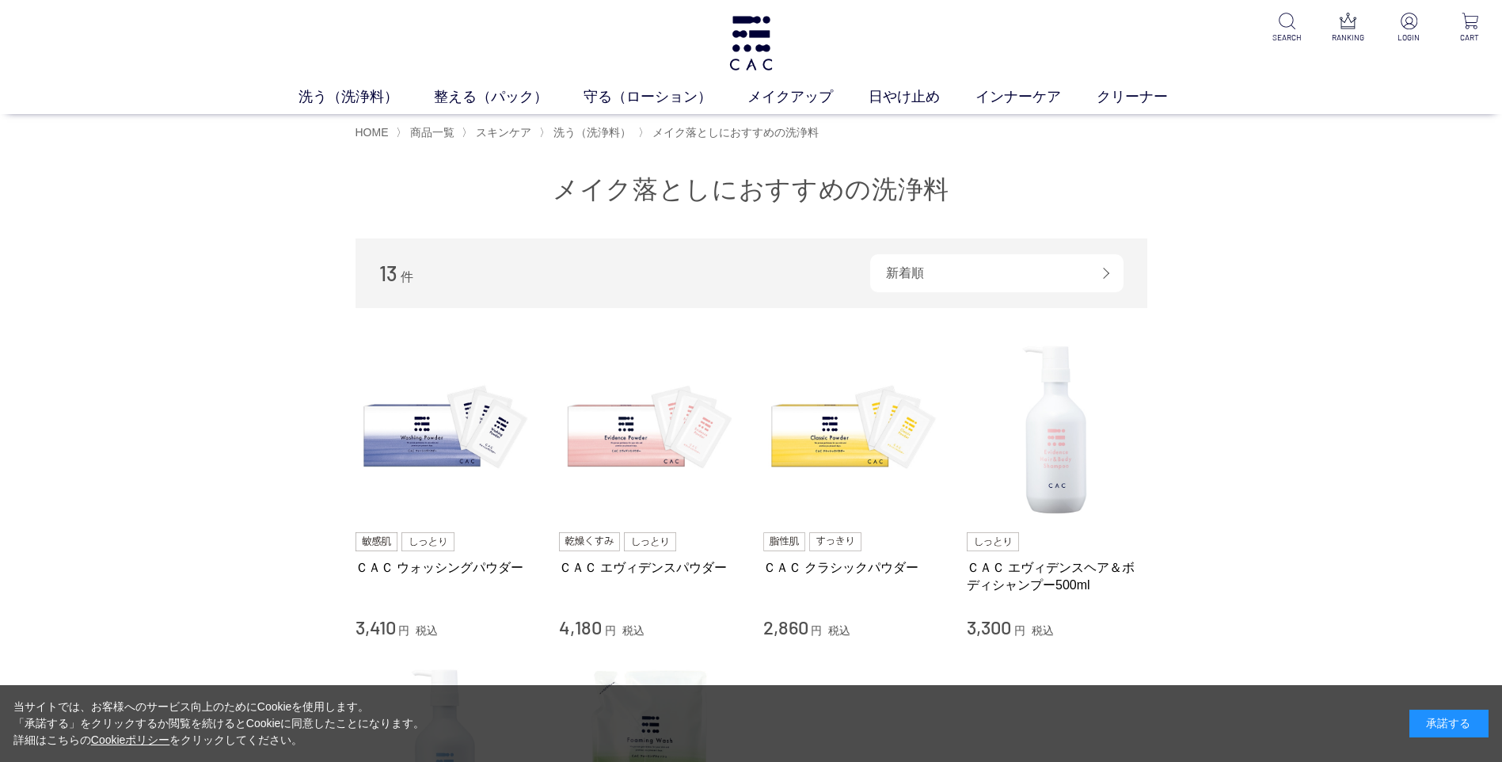
click at [1310, 206] on div "買い物かご 買い物かご内の商品 買い物かごは空です... カテゴリから探す 商品一覧 スキンケア 洗う（洗浄料） 液体洗浄料 パウダー洗浄料 泡洗顔料 [GE…" at bounding box center [751, 626] width 1502 height 954
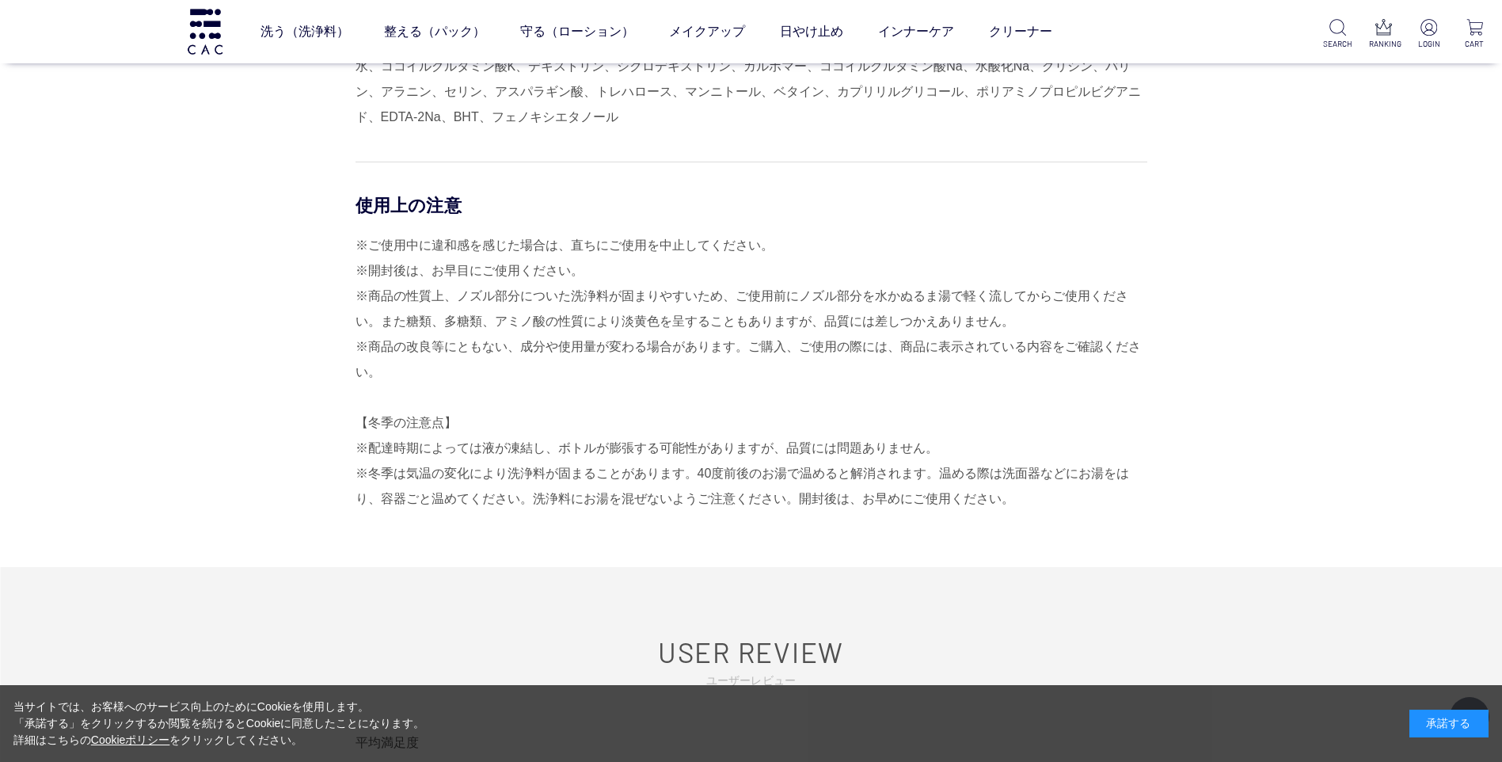
scroll to position [1663, 0]
